Goal: Task Accomplishment & Management: Use online tool/utility

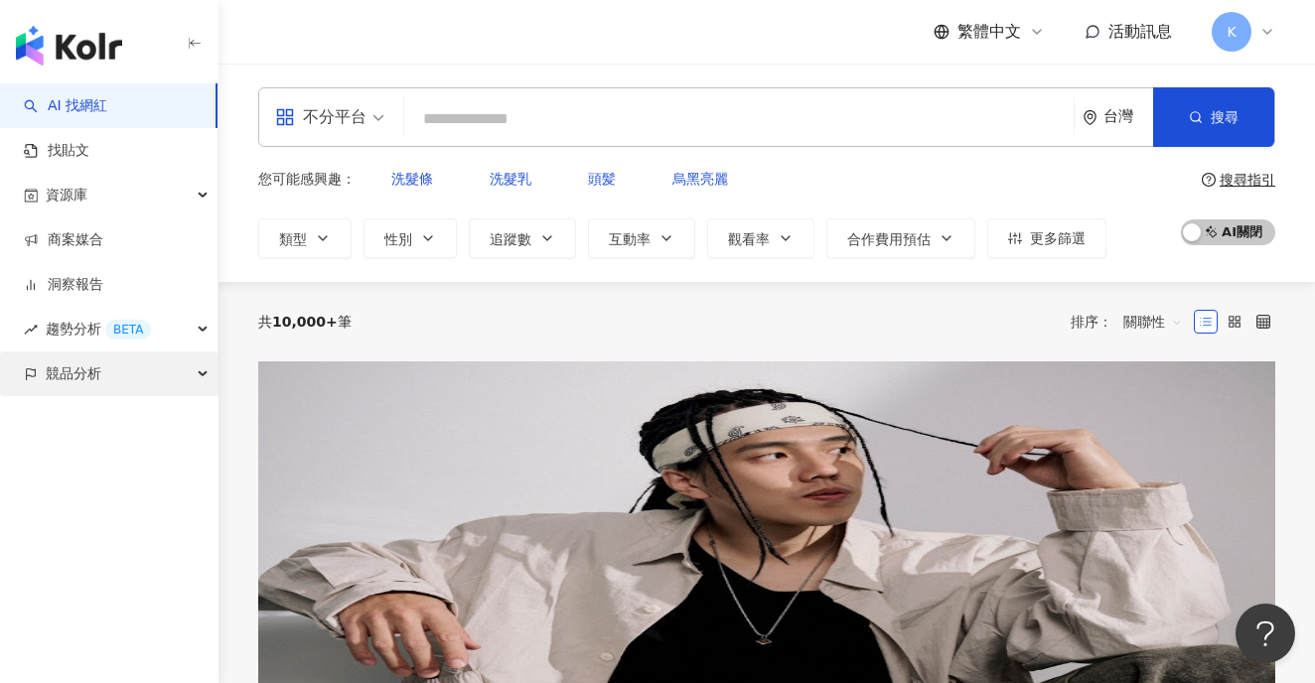
click at [105, 379] on div "競品分析" at bounding box center [108, 373] width 217 height 45
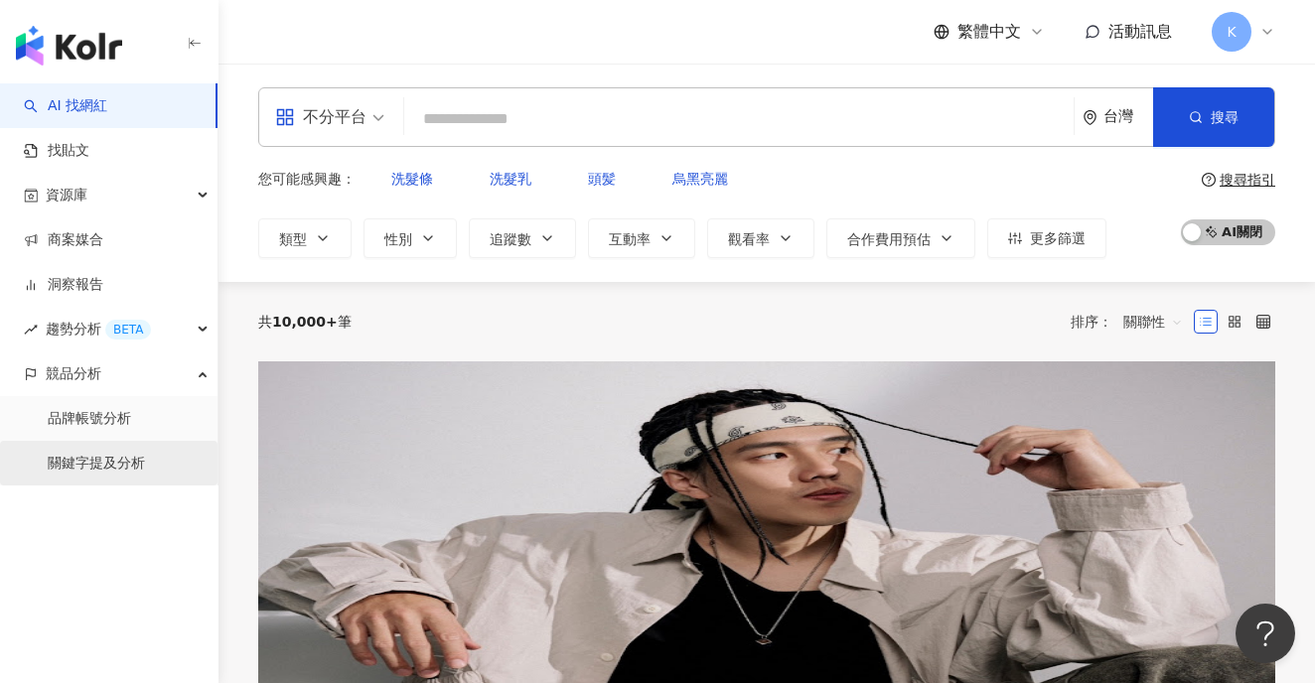
click at [123, 469] on link "關鍵字提及分析" at bounding box center [96, 464] width 97 height 20
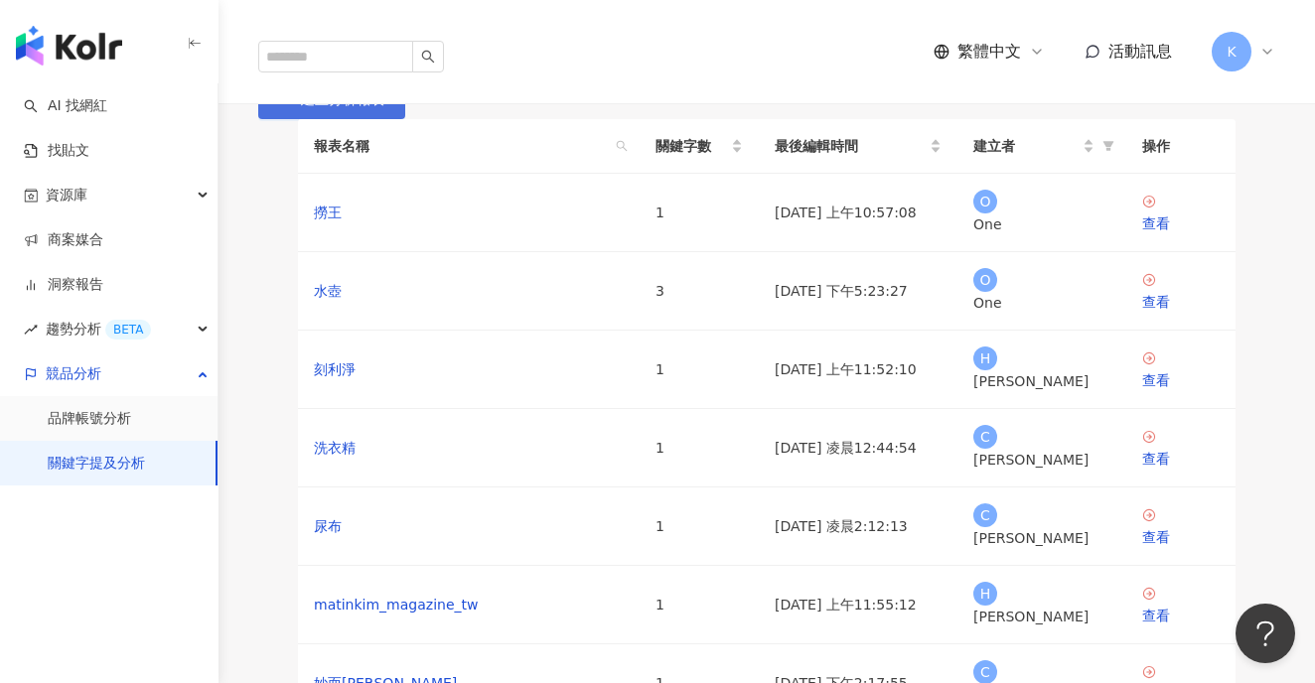
click at [405, 119] on button "建立分析報表" at bounding box center [331, 99] width 147 height 40
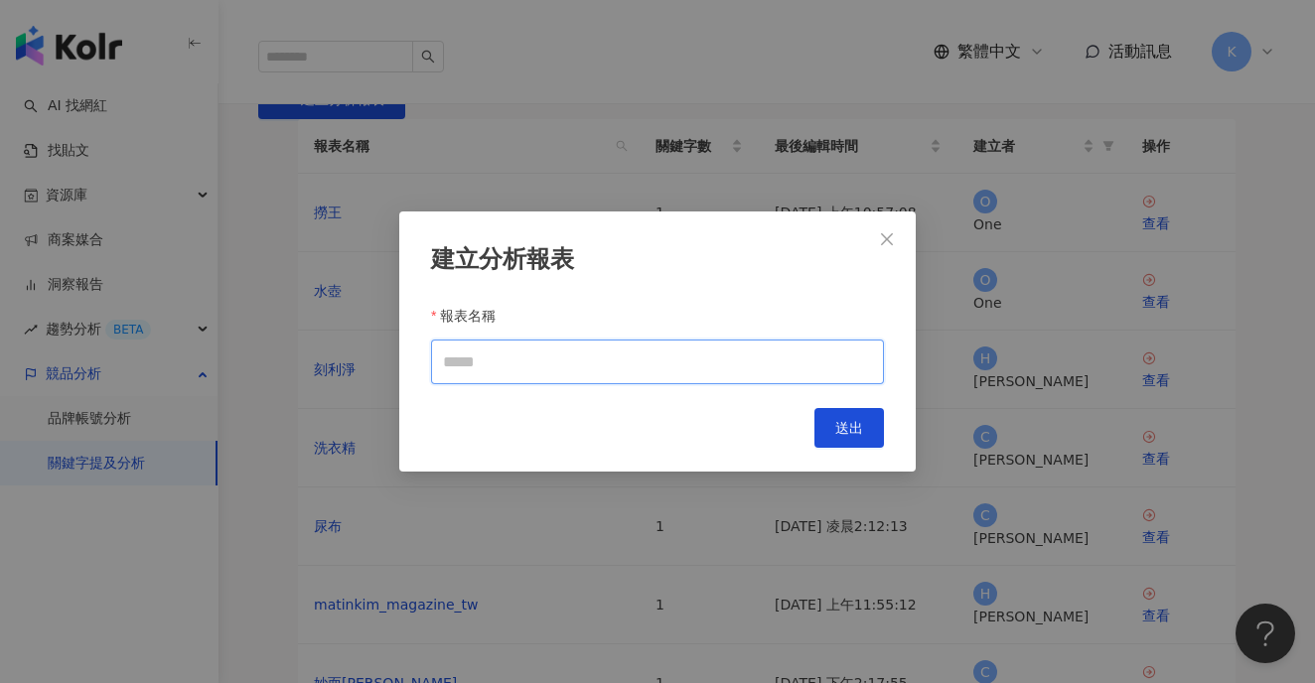
click at [592, 382] on input "報表名稱" at bounding box center [657, 362] width 453 height 45
type input "*"
type input "***"
click at [842, 447] on button "送出" at bounding box center [848, 428] width 69 height 40
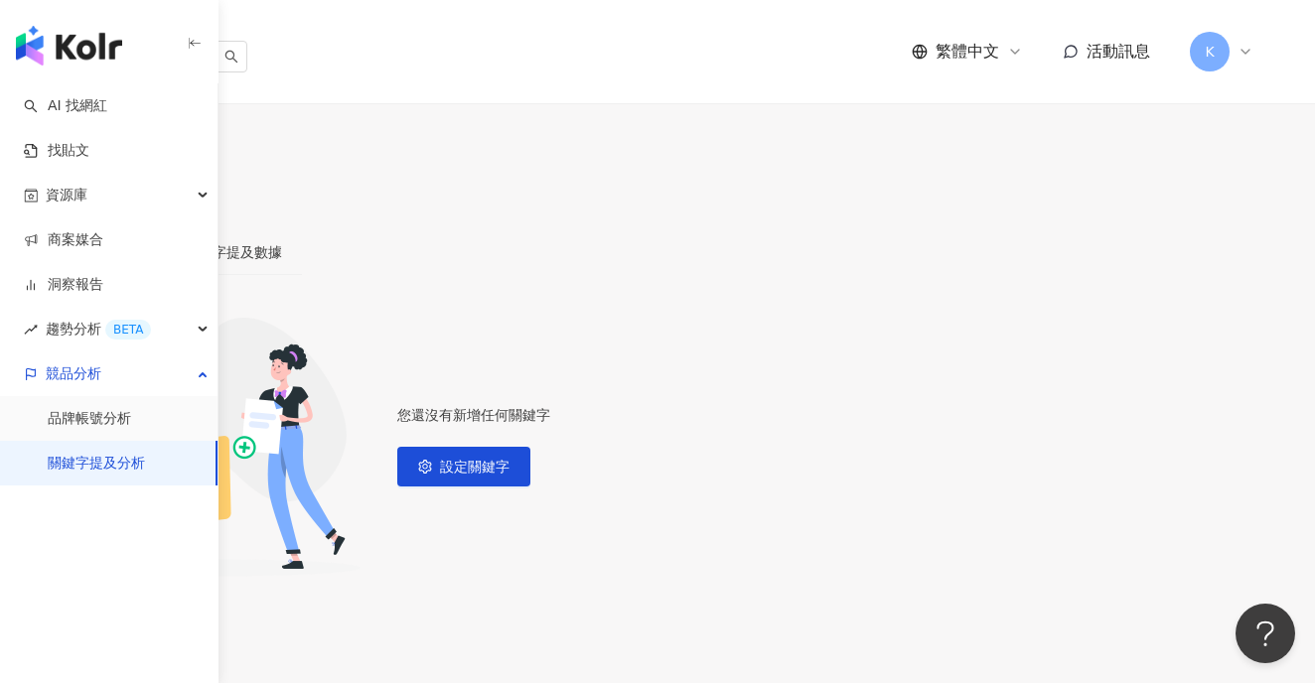
click at [35, 163] on icon "setting" at bounding box center [28, 170] width 14 height 14
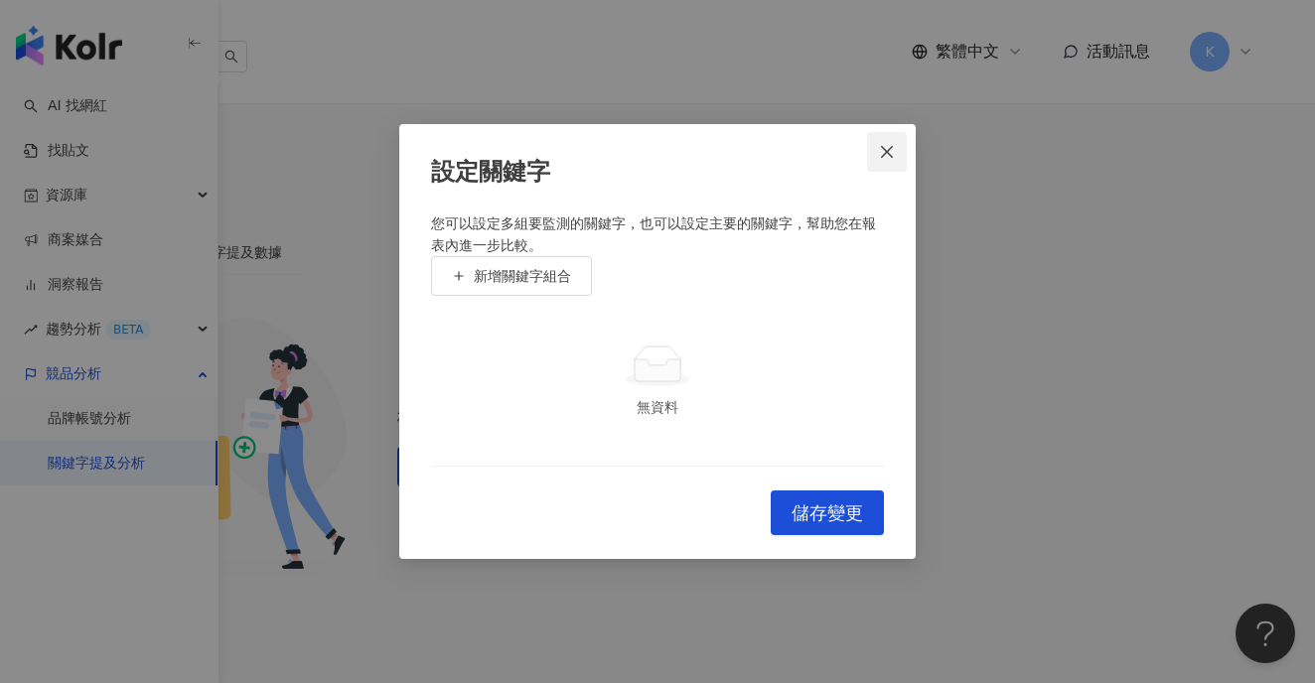
click at [883, 144] on icon "close" at bounding box center [887, 152] width 16 height 16
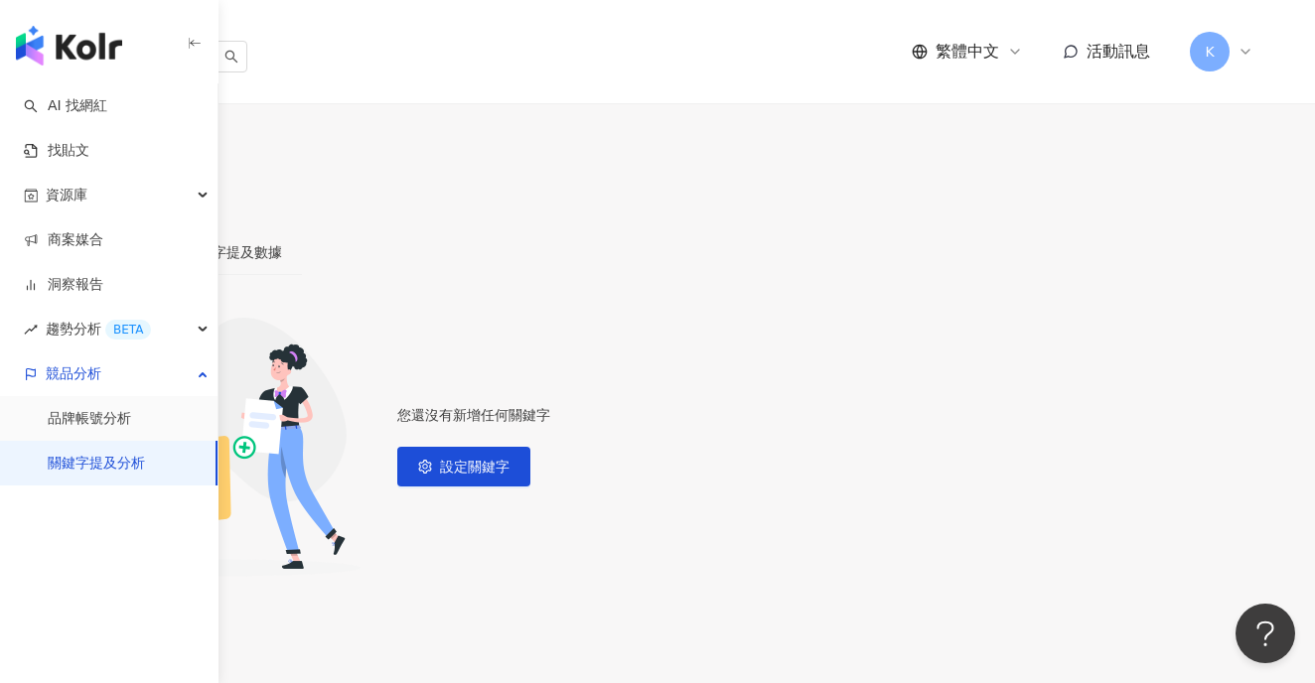
click at [114, 474] on link "關鍵字提及分析" at bounding box center [96, 464] width 97 height 20
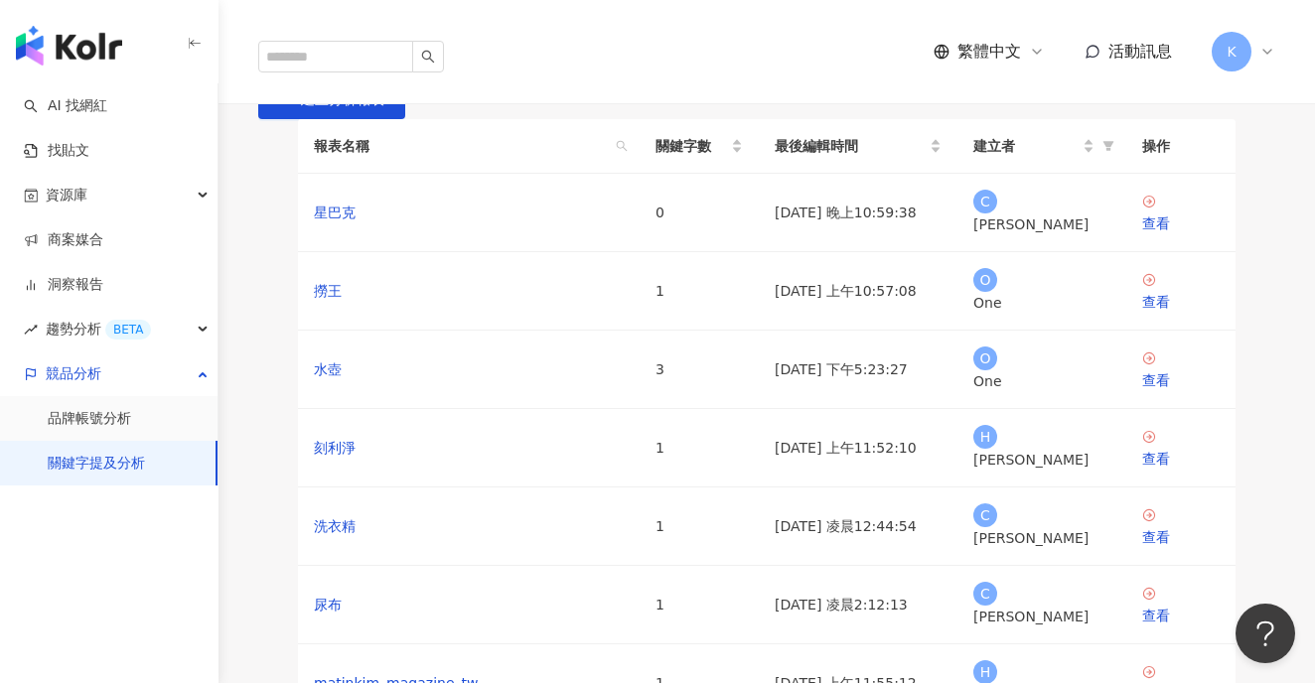
click at [118, 469] on link "關鍵字提及分析" at bounding box center [96, 464] width 97 height 20
click at [1165, 234] on div "查看" at bounding box center [1180, 223] width 77 height 22
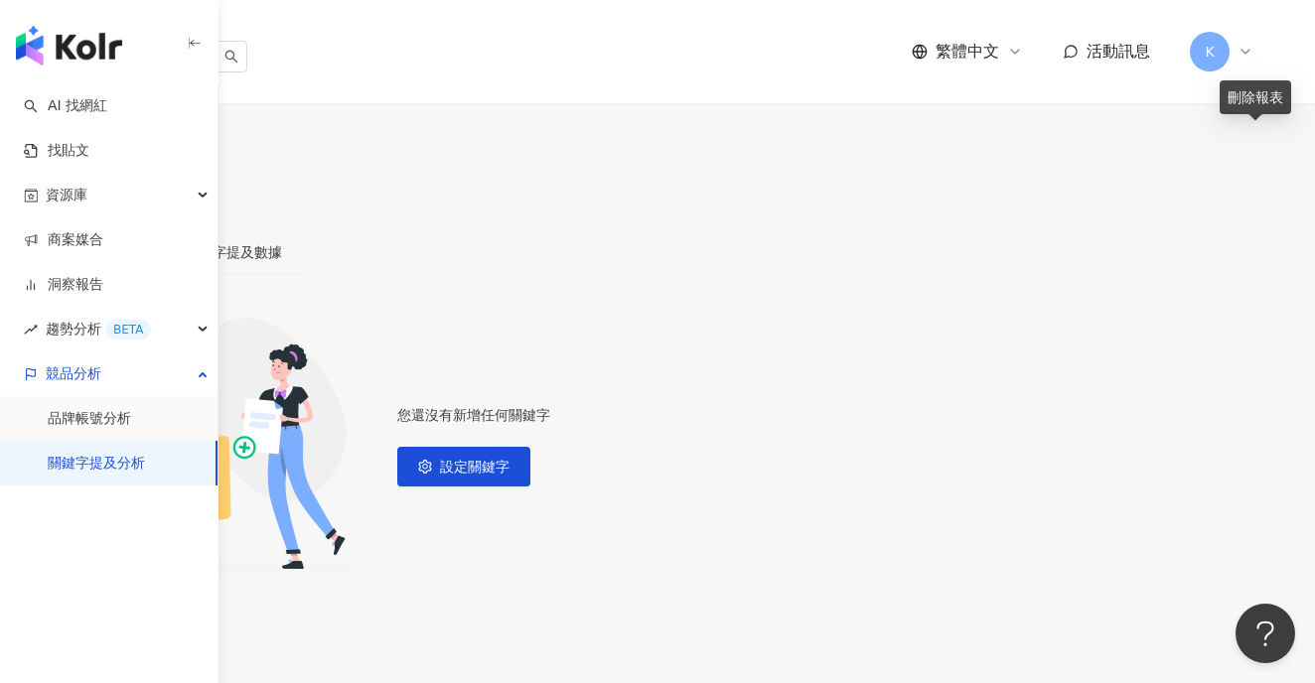
click at [79, 190] on button "button" at bounding box center [60, 210] width 40 height 40
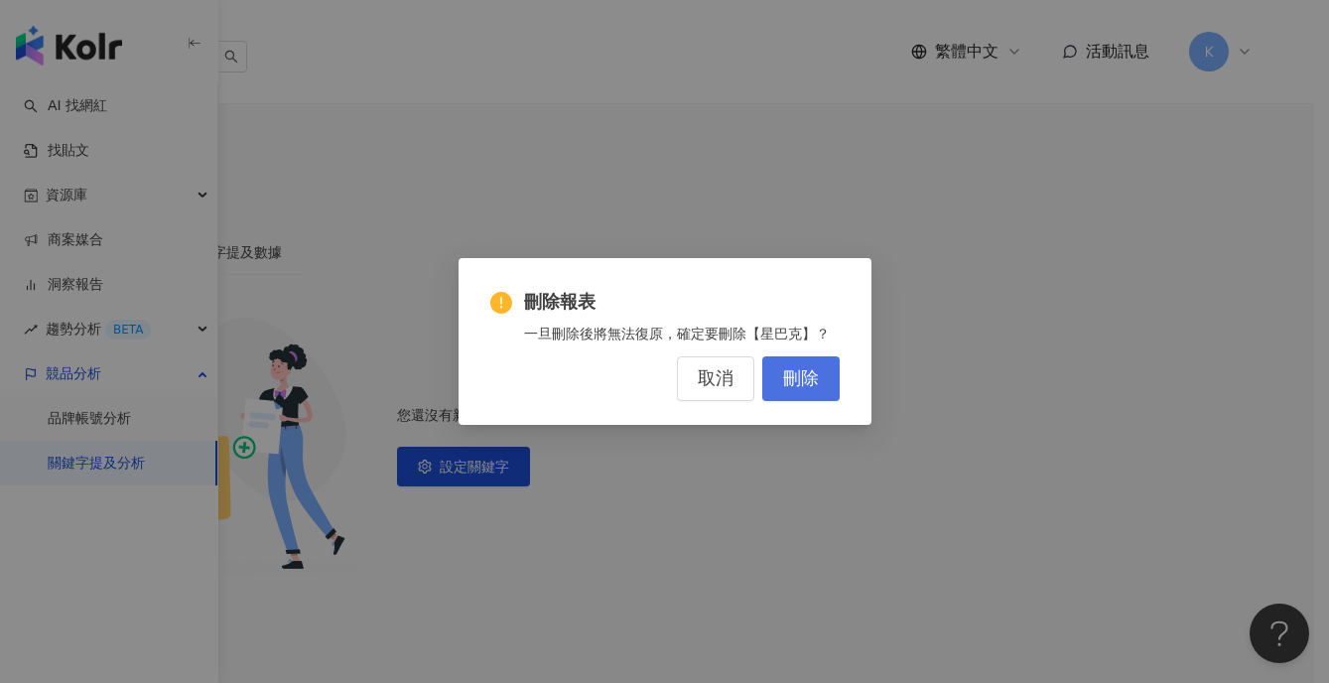
click at [782, 378] on button "刪除" at bounding box center [800, 378] width 77 height 45
